Goal: Task Accomplishment & Management: Use online tool/utility

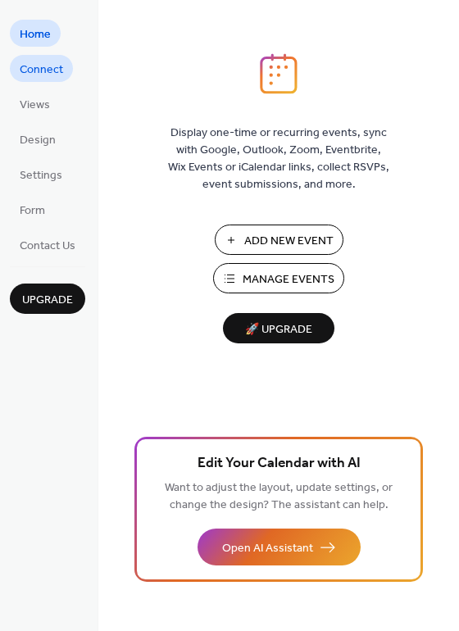
click at [48, 75] on span "Connect" at bounding box center [41, 69] width 43 height 17
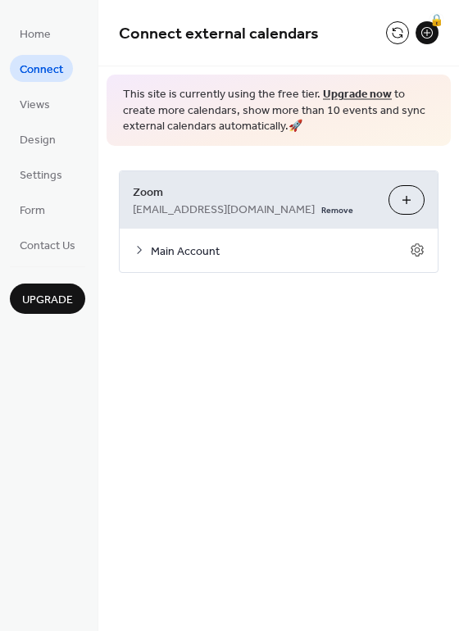
click at [409, 201] on button "Customize" at bounding box center [406, 200] width 36 height 30
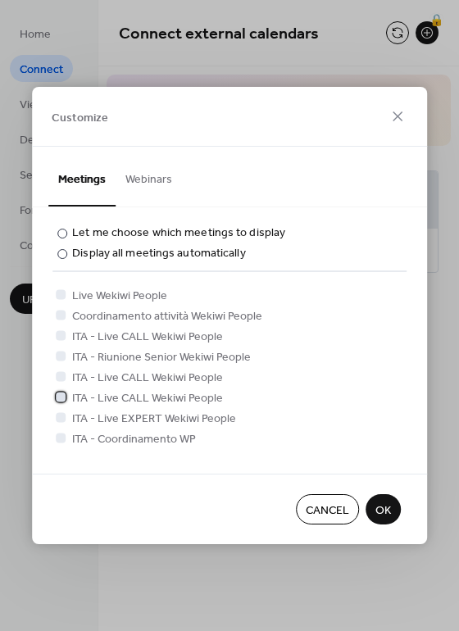
click at [62, 399] on icon at bounding box center [60, 396] width 7 height 7
click at [59, 420] on icon at bounding box center [60, 417] width 7 height 7
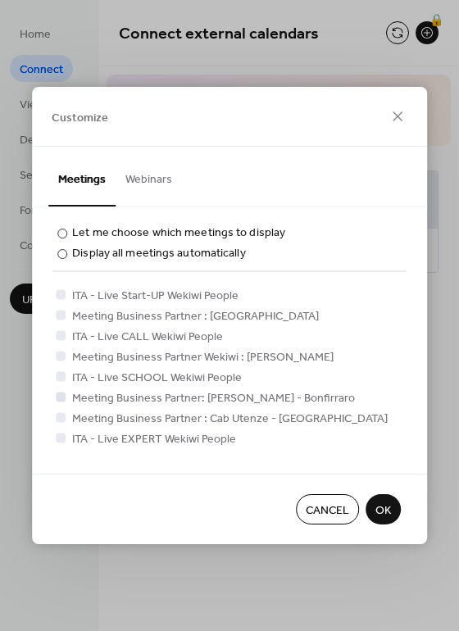
scroll to position [206, 0]
click at [61, 292] on icon at bounding box center [60, 293] width 7 height 7
click at [58, 334] on icon at bounding box center [60, 334] width 7 height 7
click at [386, 512] on span "OK" at bounding box center [383, 510] width 16 height 17
